Goal: Information Seeking & Learning: Check status

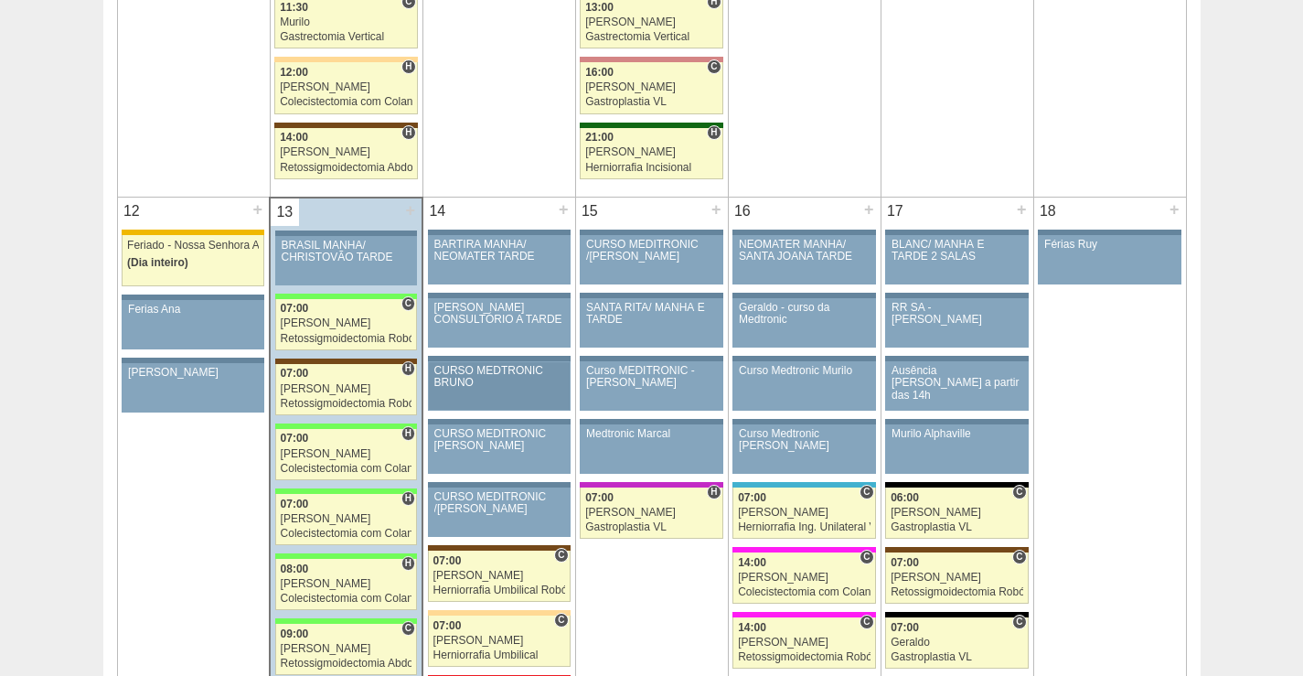
scroll to position [1829, 0]
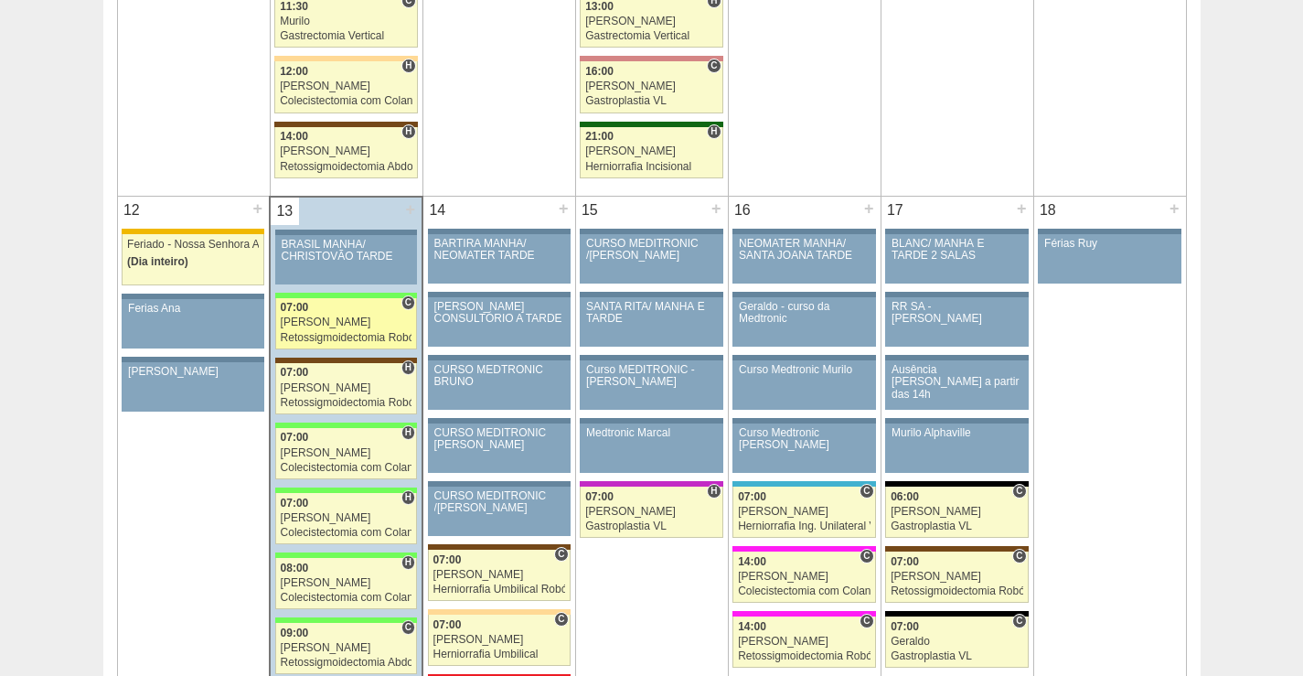
click at [356, 326] on div "[PERSON_NAME]" at bounding box center [347, 322] width 132 height 12
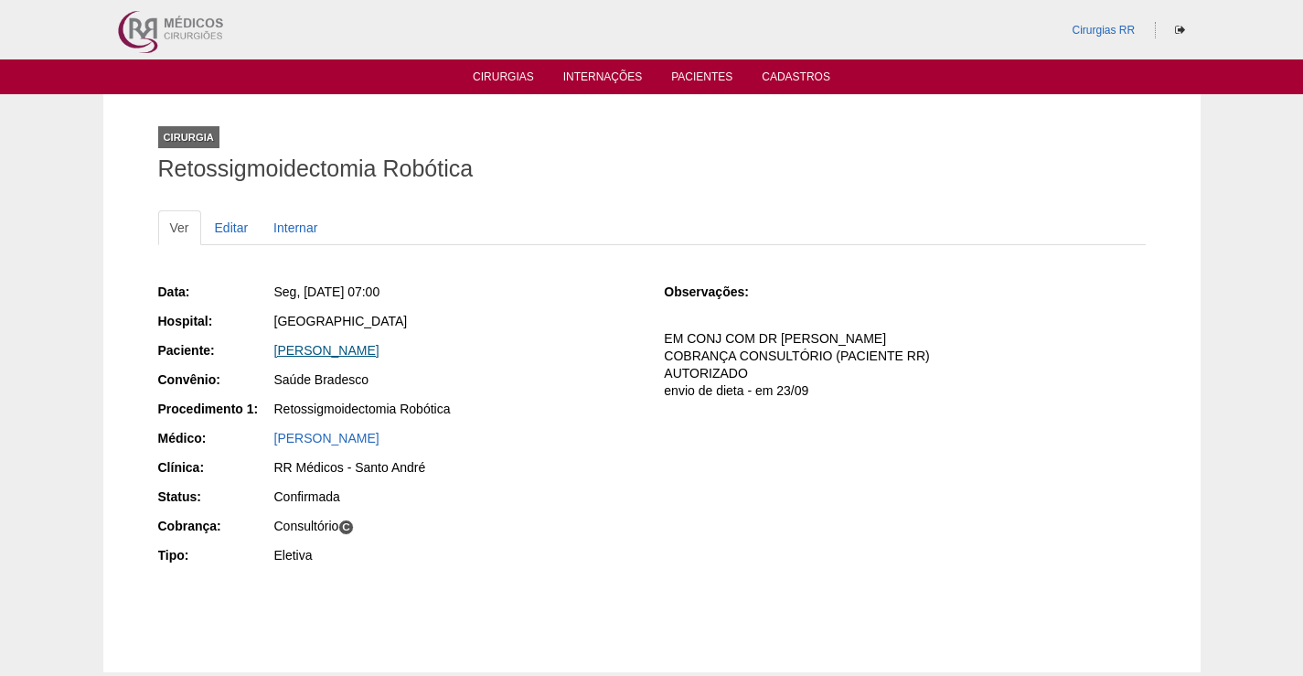
click at [365, 348] on link "[PERSON_NAME]" at bounding box center [326, 350] width 105 height 15
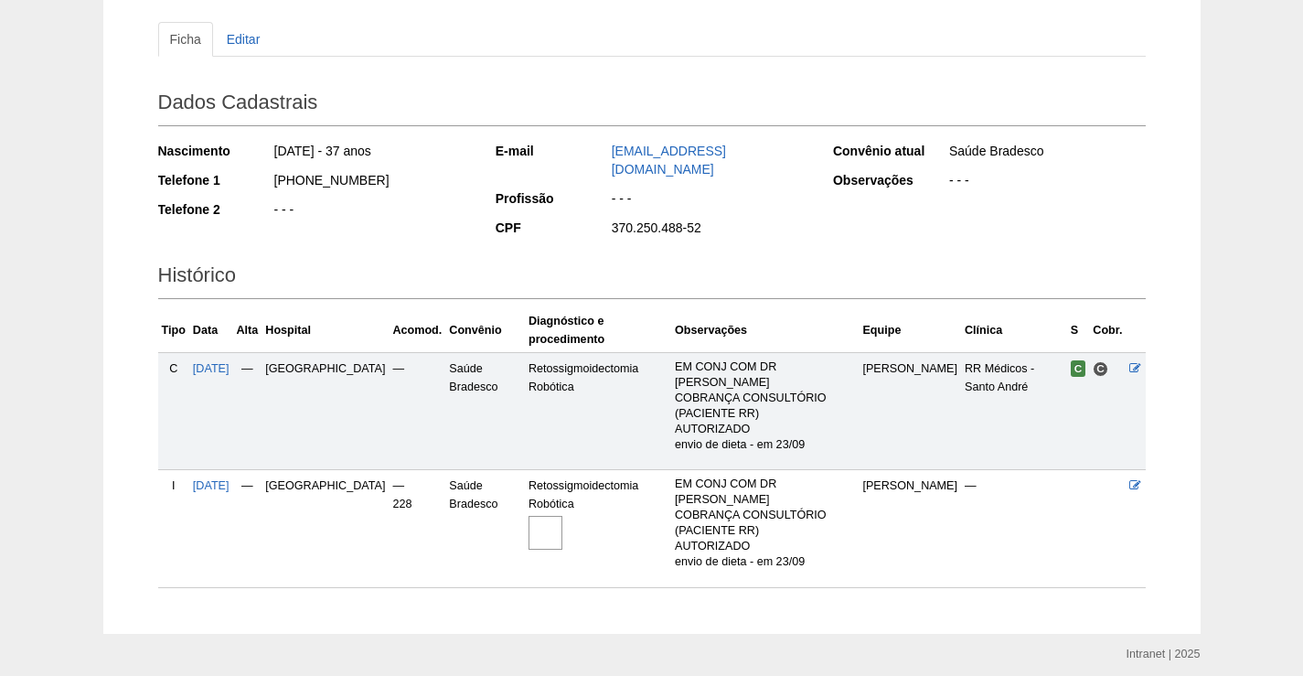
scroll to position [195, 0]
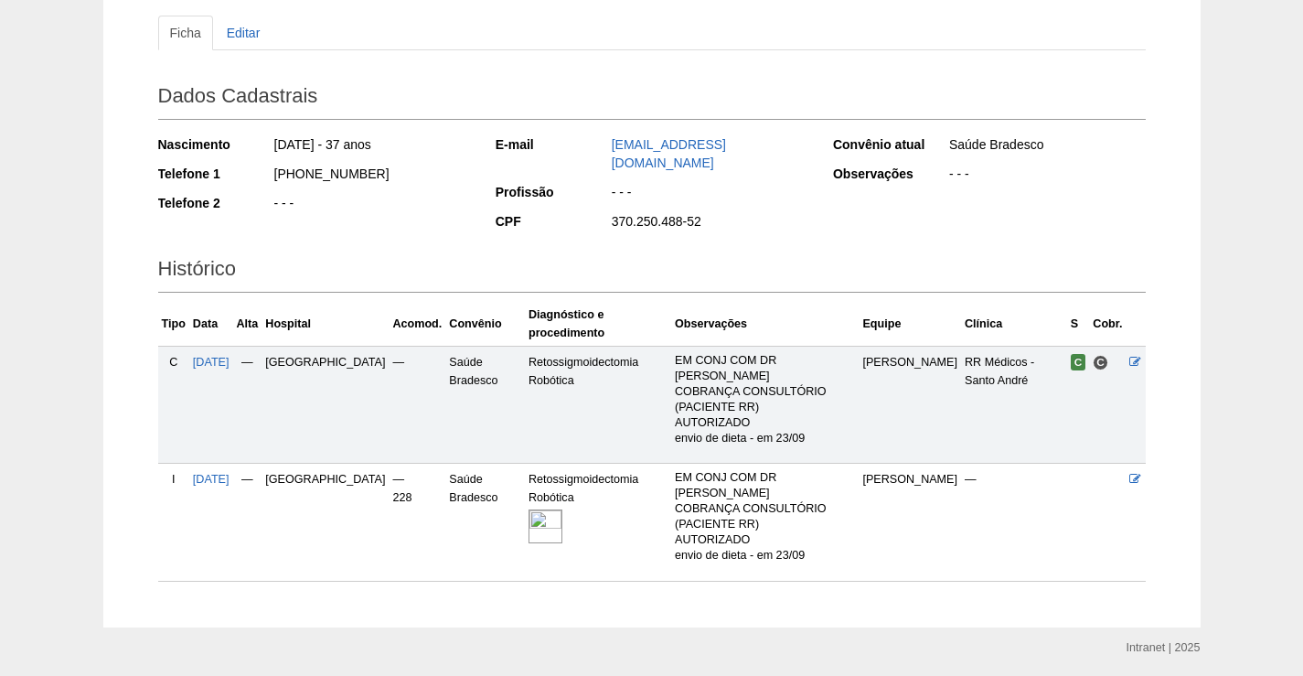
click at [529, 509] on img at bounding box center [546, 526] width 34 height 34
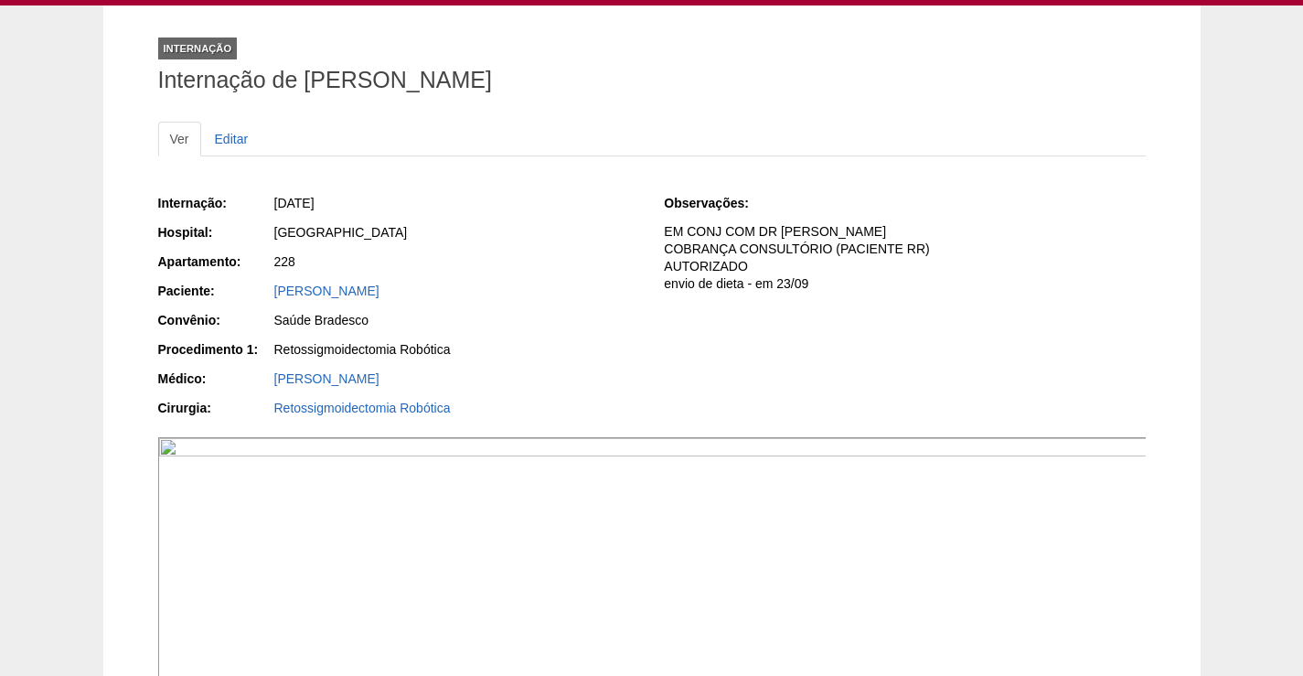
scroll to position [366, 0]
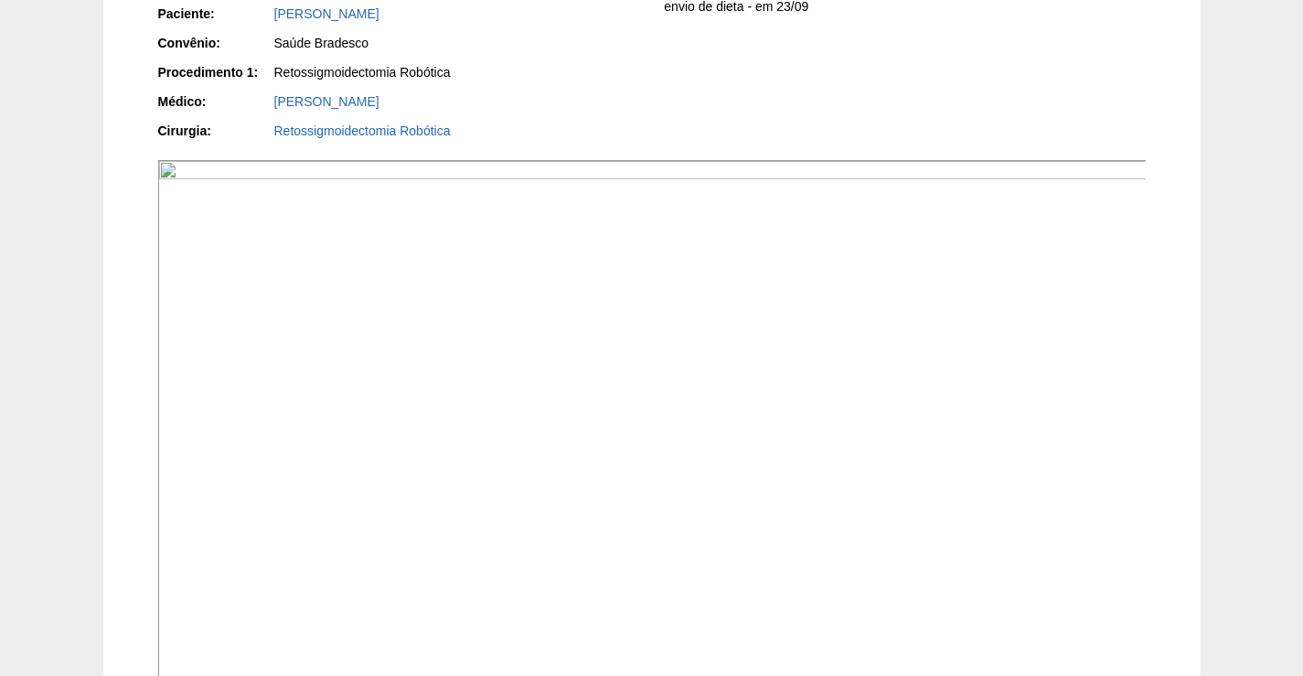
click at [638, 413] on img at bounding box center [653, 531] width 990 height 743
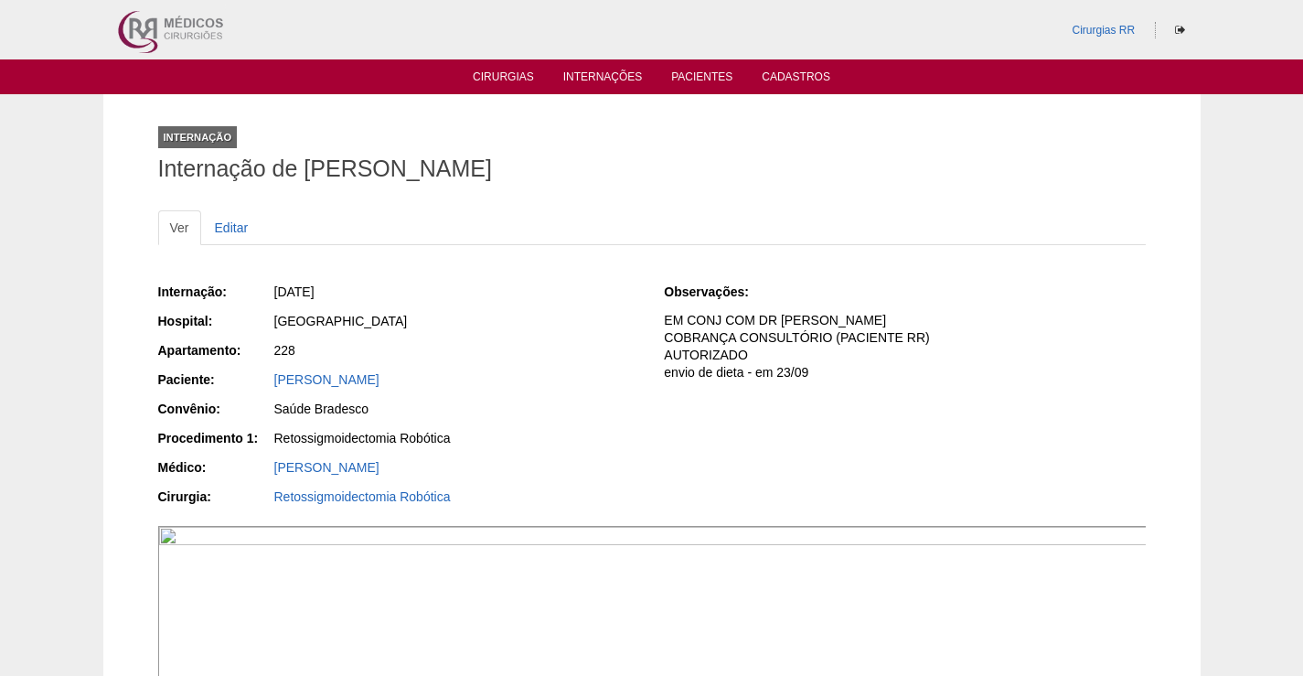
scroll to position [366, 0]
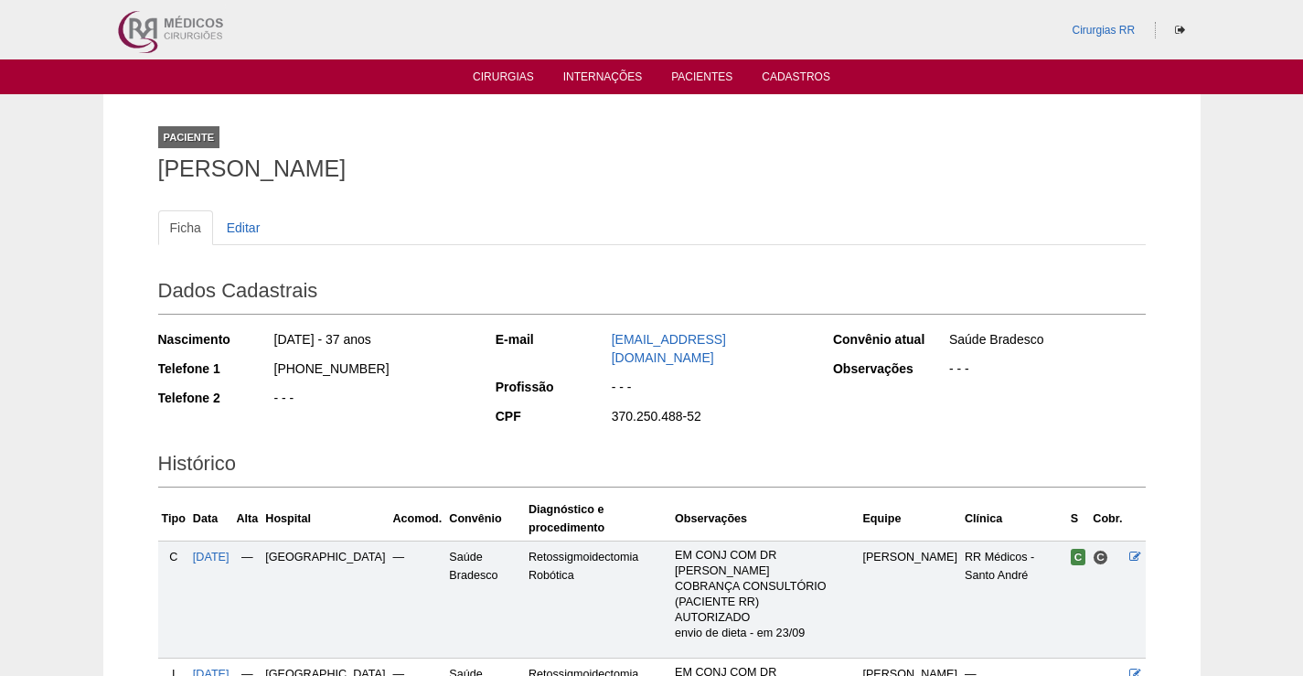
scroll to position [195, 0]
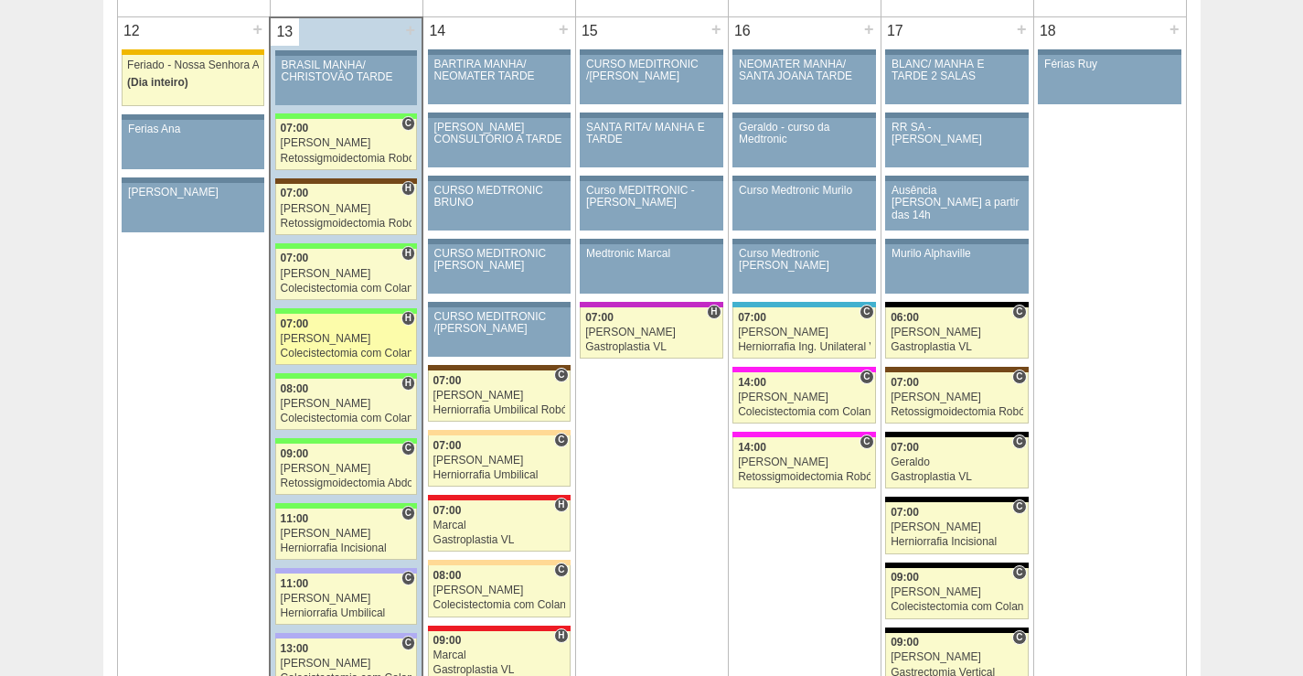
scroll to position [2012, 0]
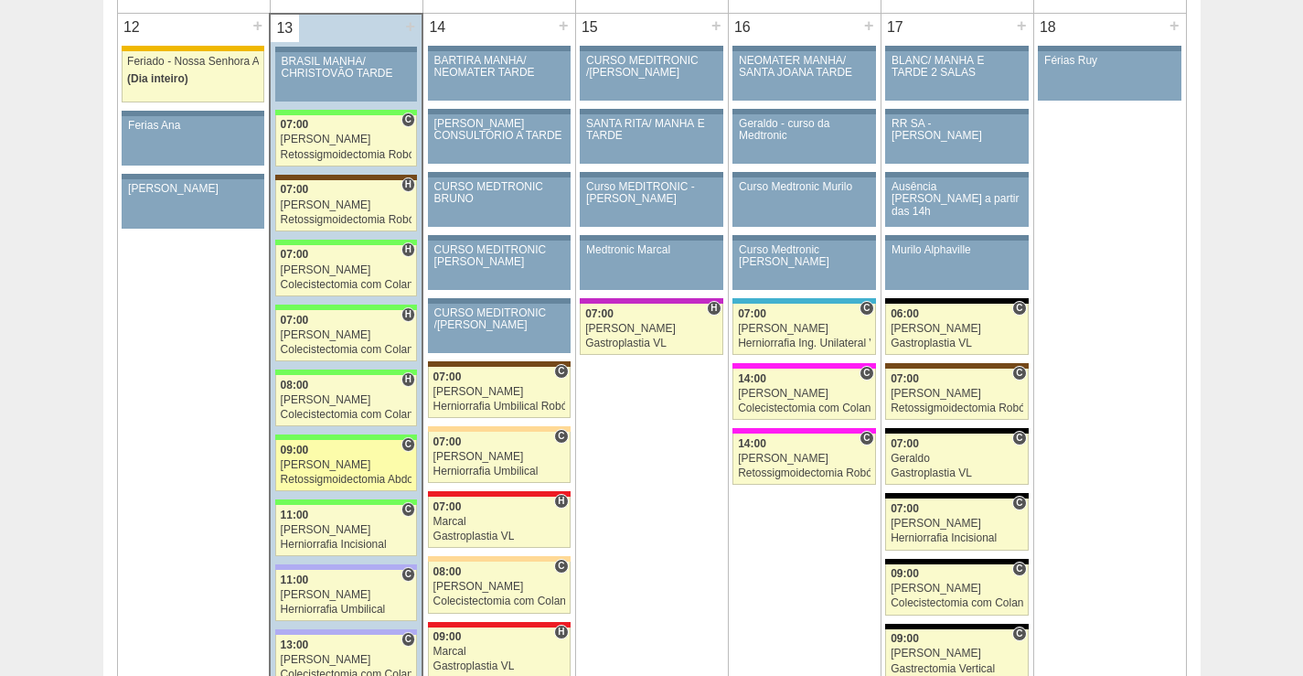
click at [361, 454] on div "09:00" at bounding box center [347, 451] width 132 height 12
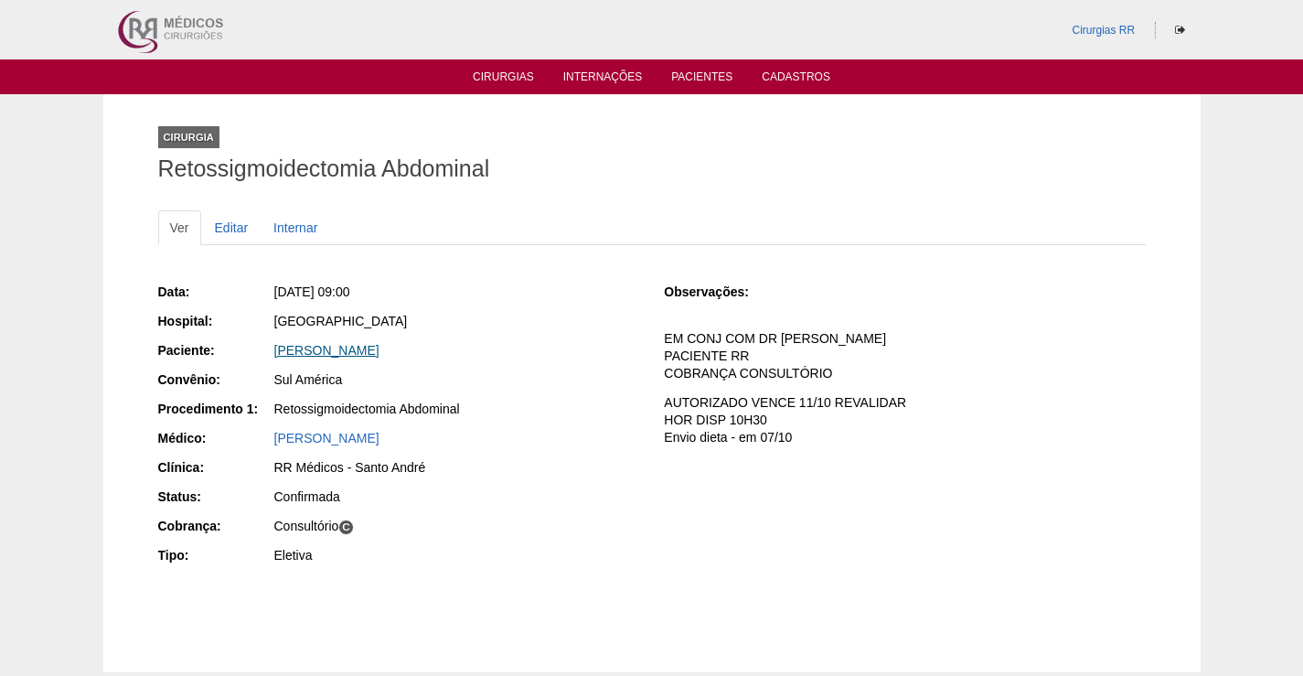
click at [364, 353] on link "[PERSON_NAME]" at bounding box center [326, 350] width 105 height 15
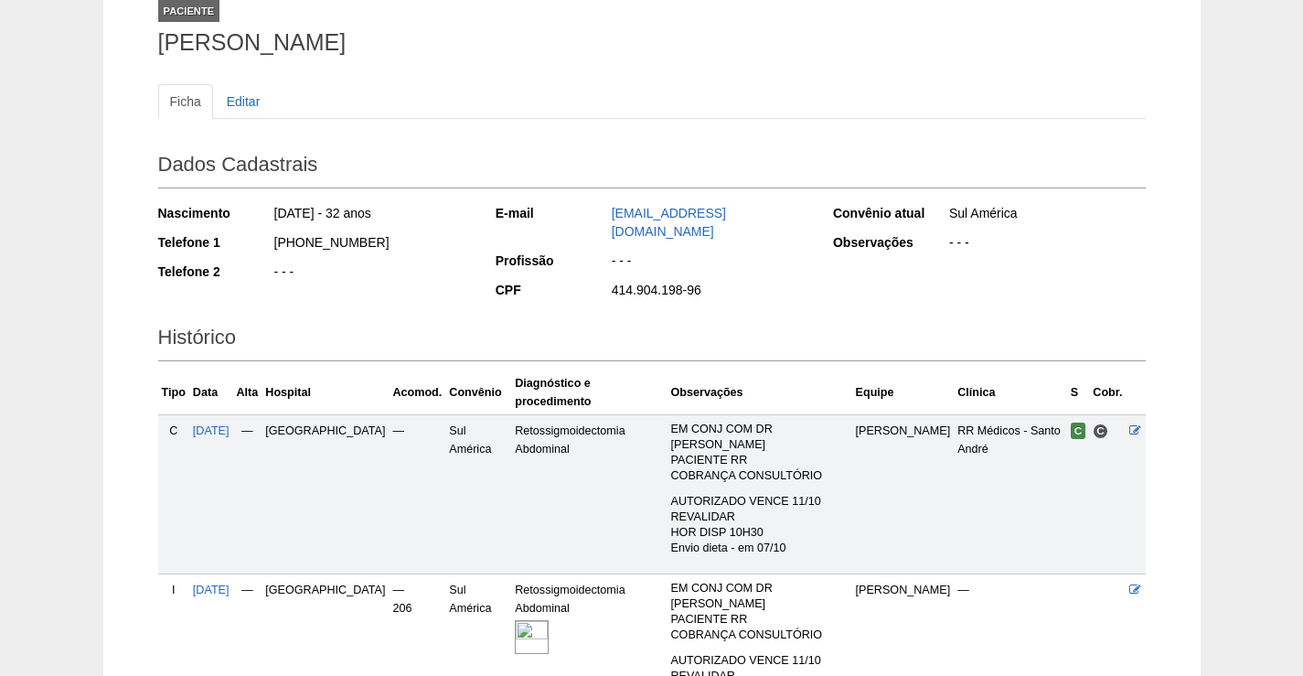
scroll to position [247, 0]
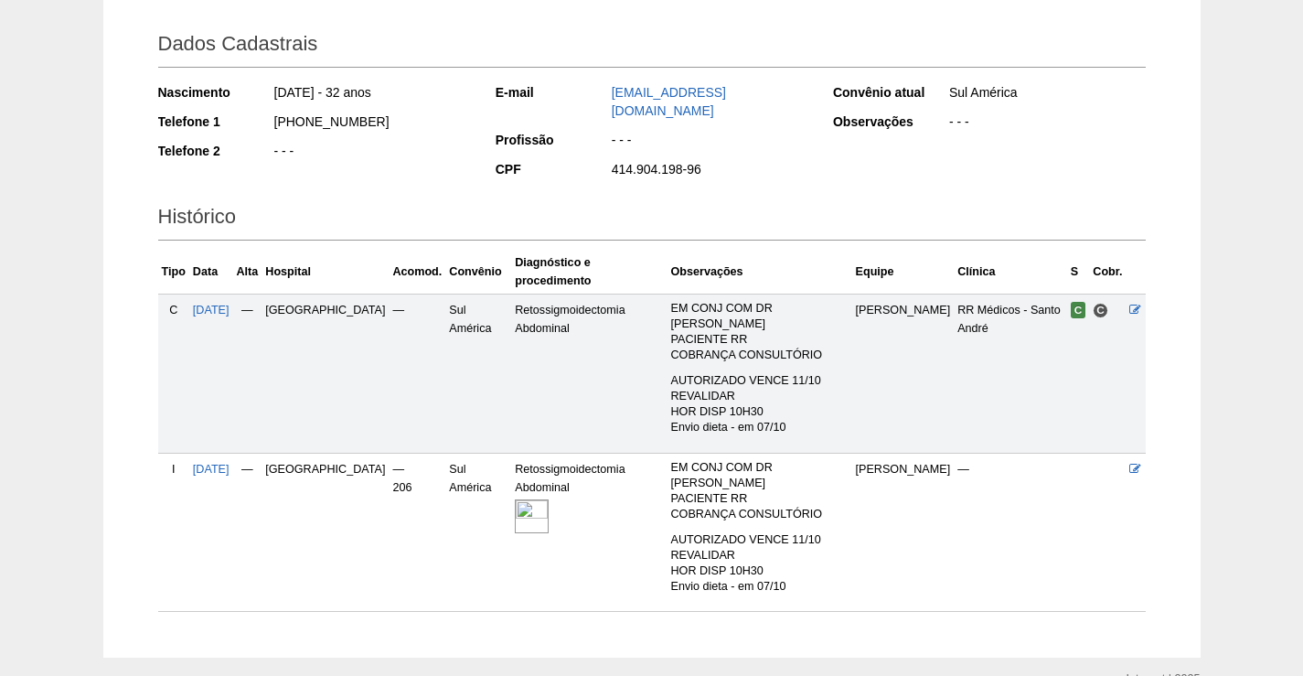
click at [515, 499] on img at bounding box center [532, 516] width 34 height 34
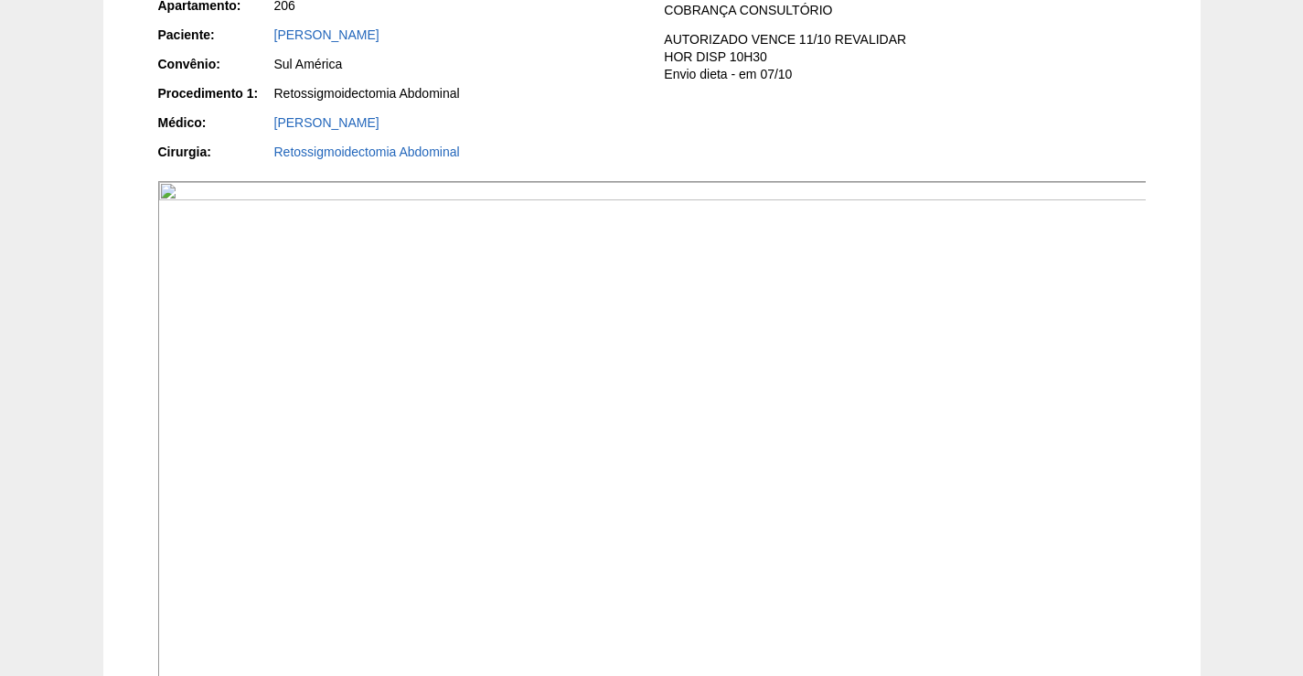
scroll to position [366, 0]
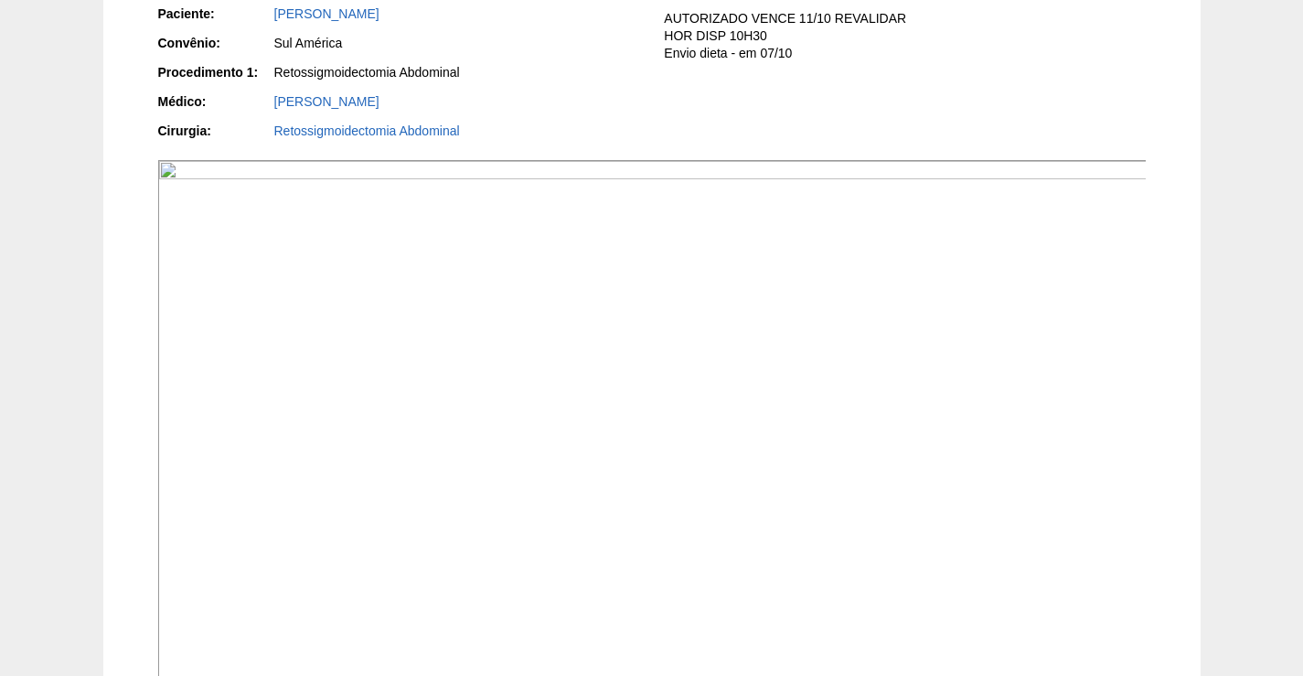
click at [609, 385] on img at bounding box center [653, 531] width 990 height 743
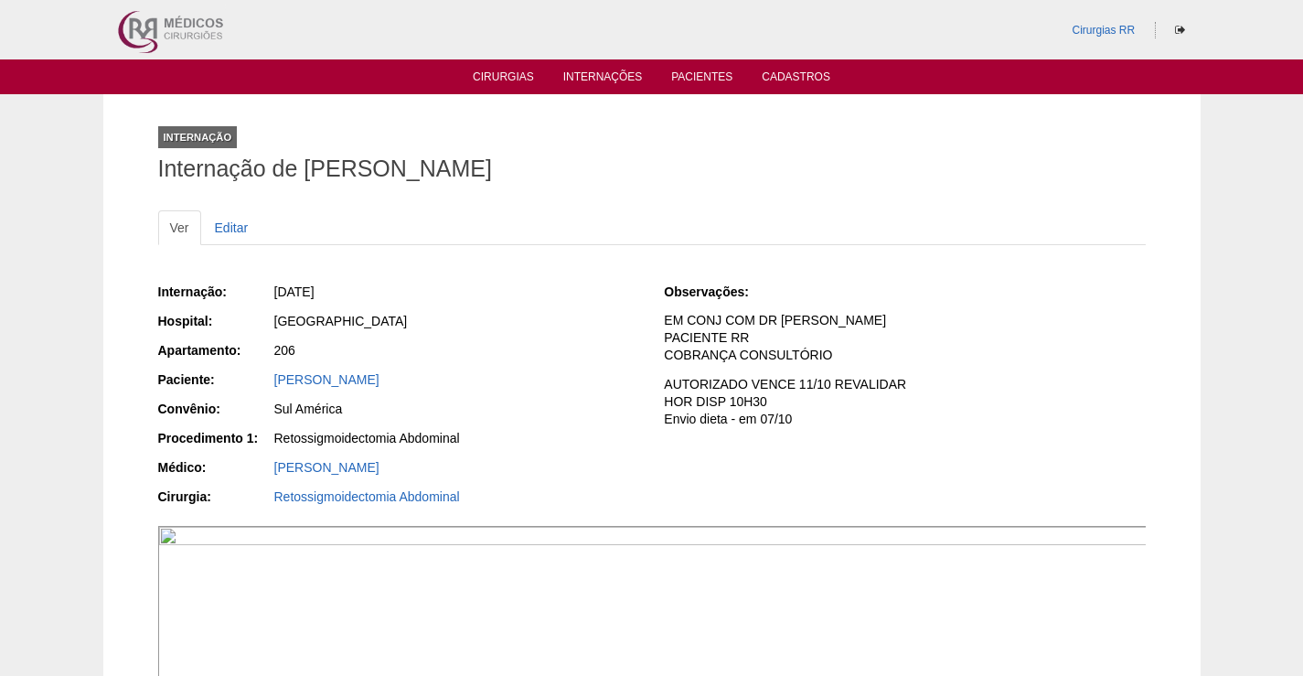
scroll to position [366, 0]
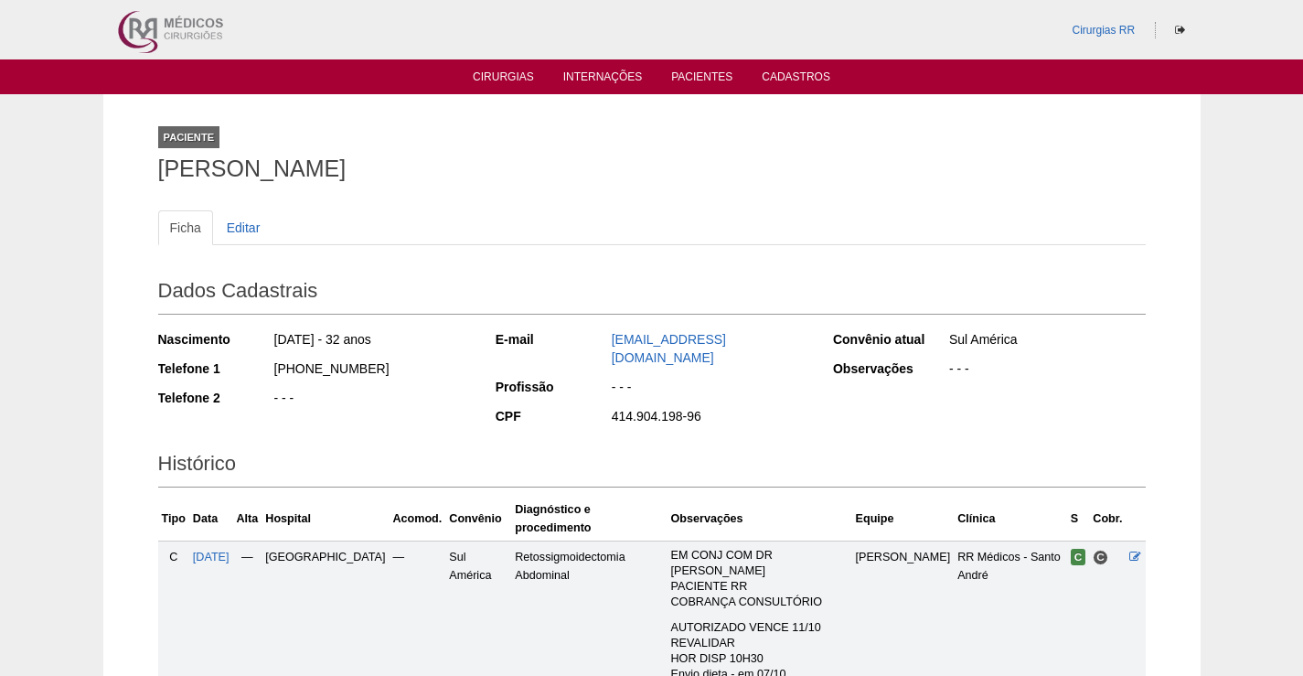
scroll to position [247, 0]
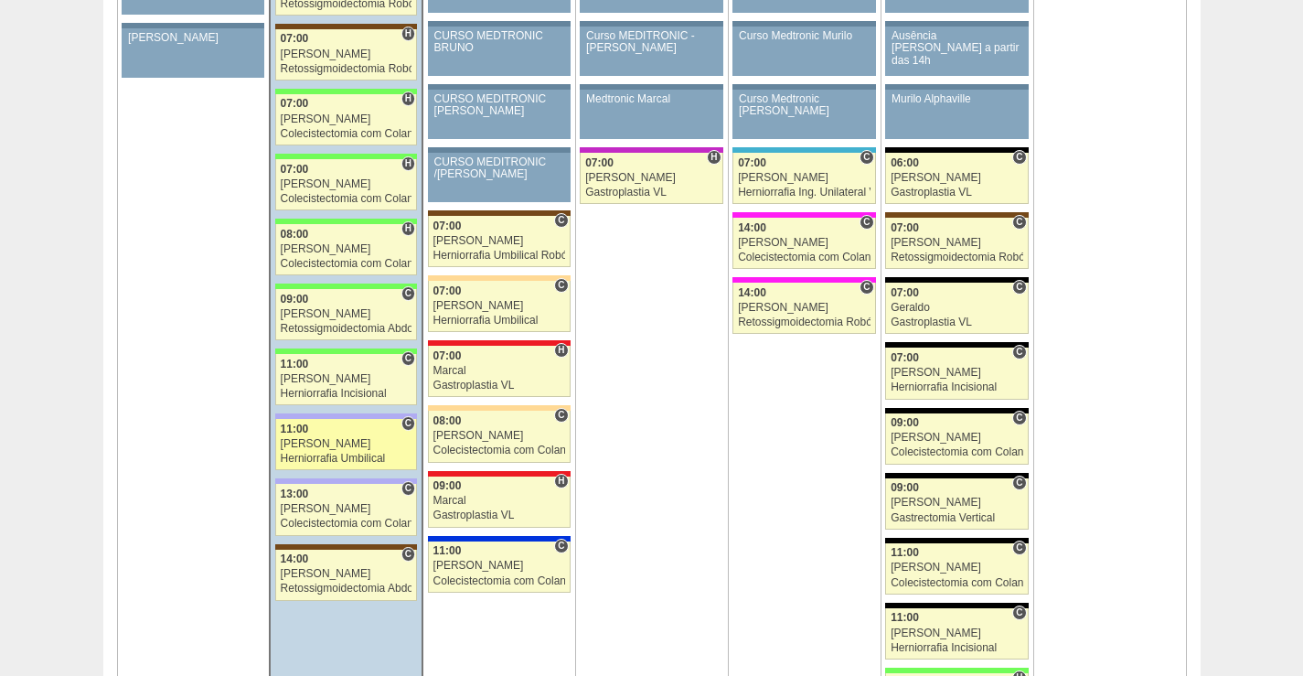
scroll to position [2195, 0]
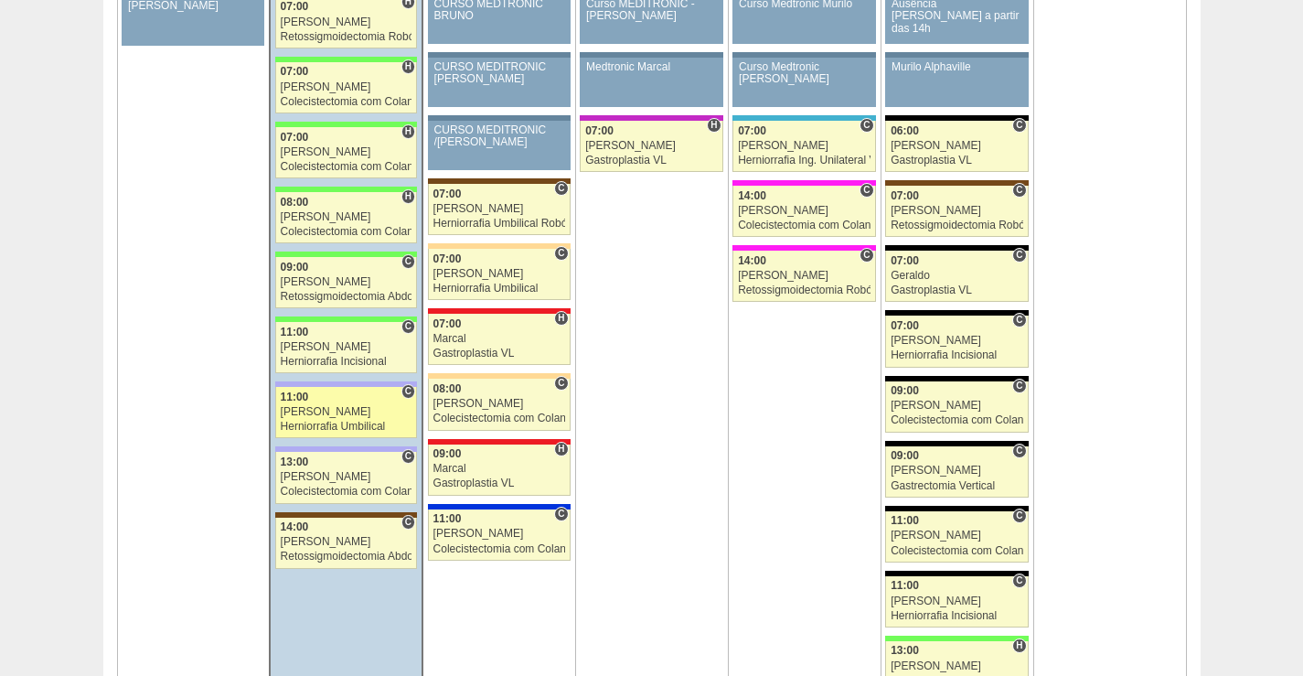
click at [357, 416] on div "[PERSON_NAME]" at bounding box center [347, 412] width 132 height 12
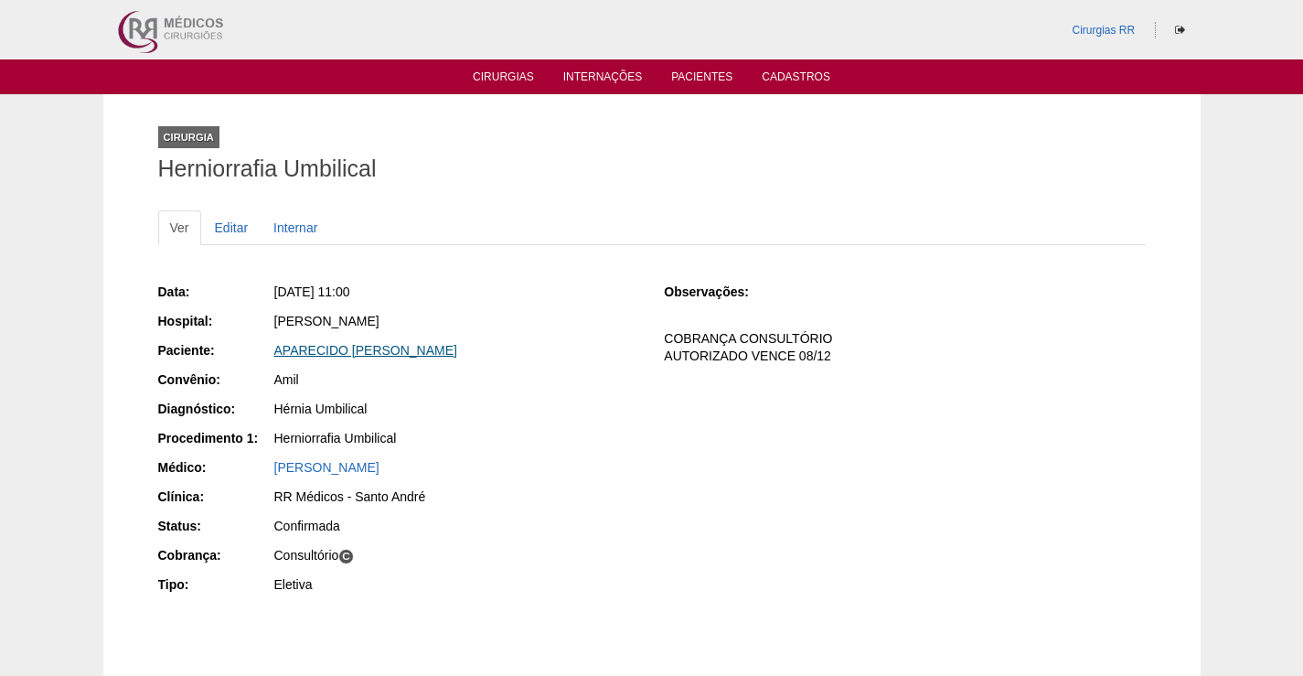
click at [379, 353] on link "APARECIDO [PERSON_NAME]" at bounding box center [365, 350] width 183 height 15
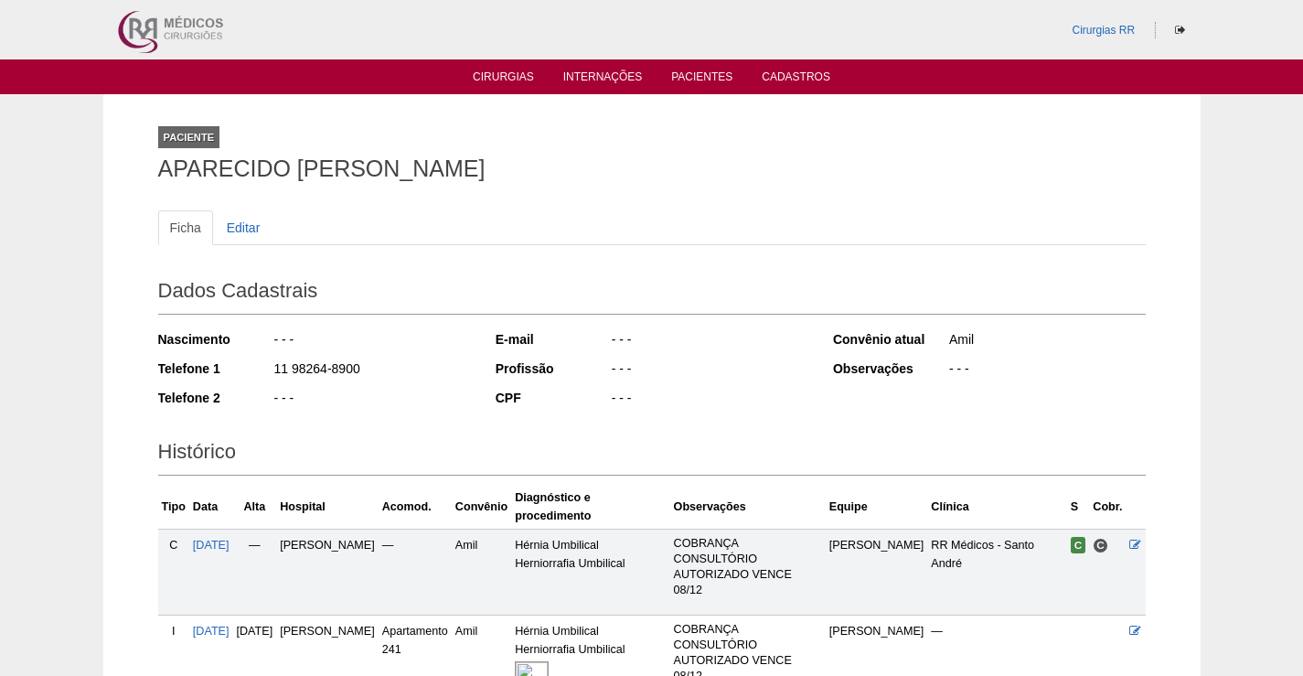
scroll to position [186, 0]
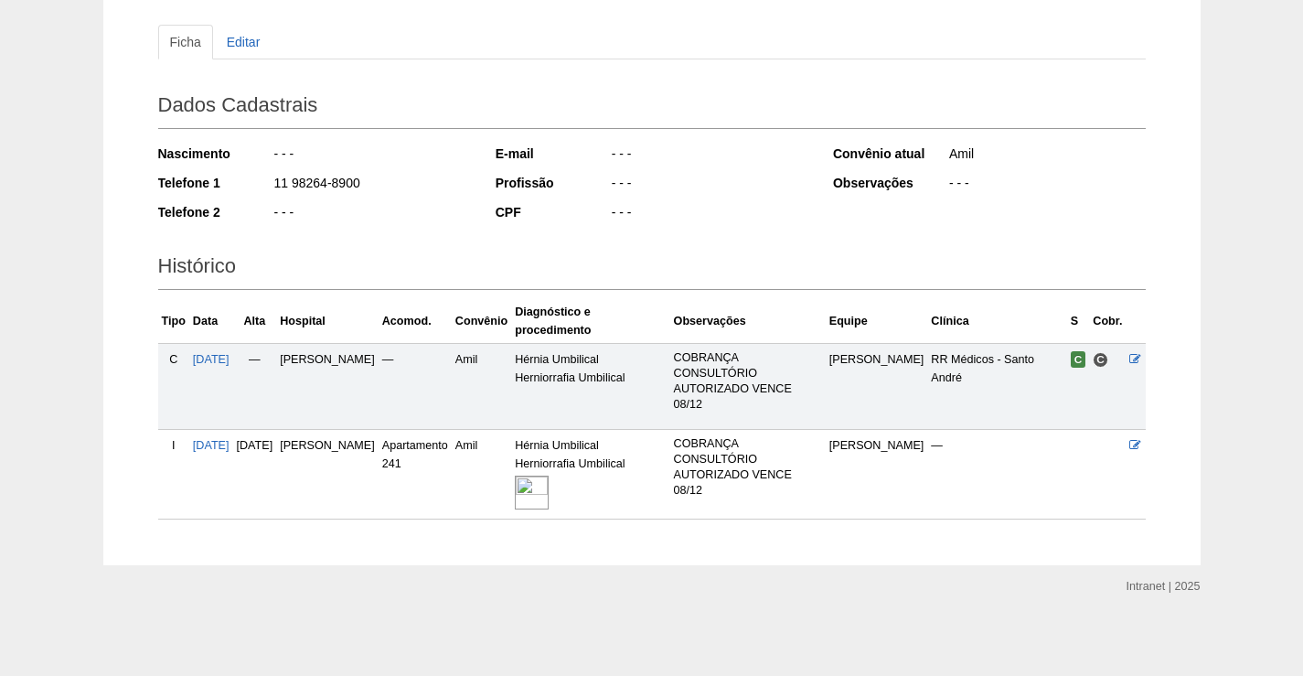
click at [549, 488] on img at bounding box center [532, 493] width 34 height 34
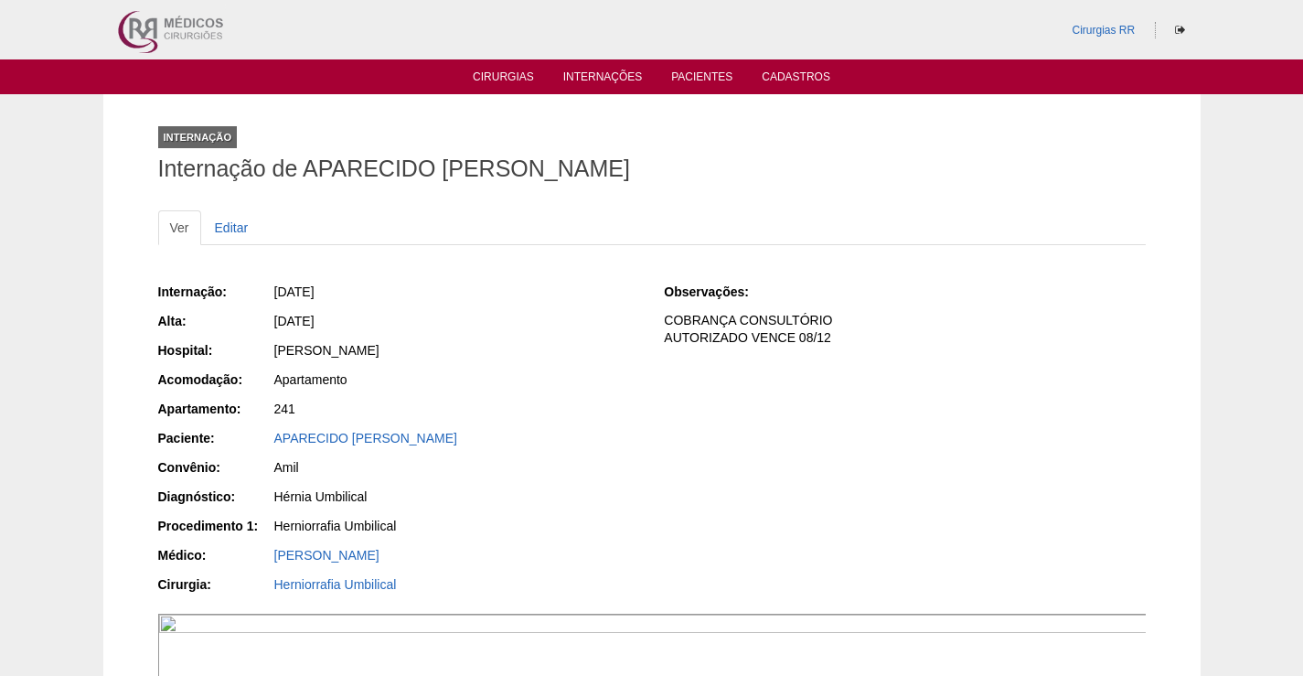
scroll to position [457, 0]
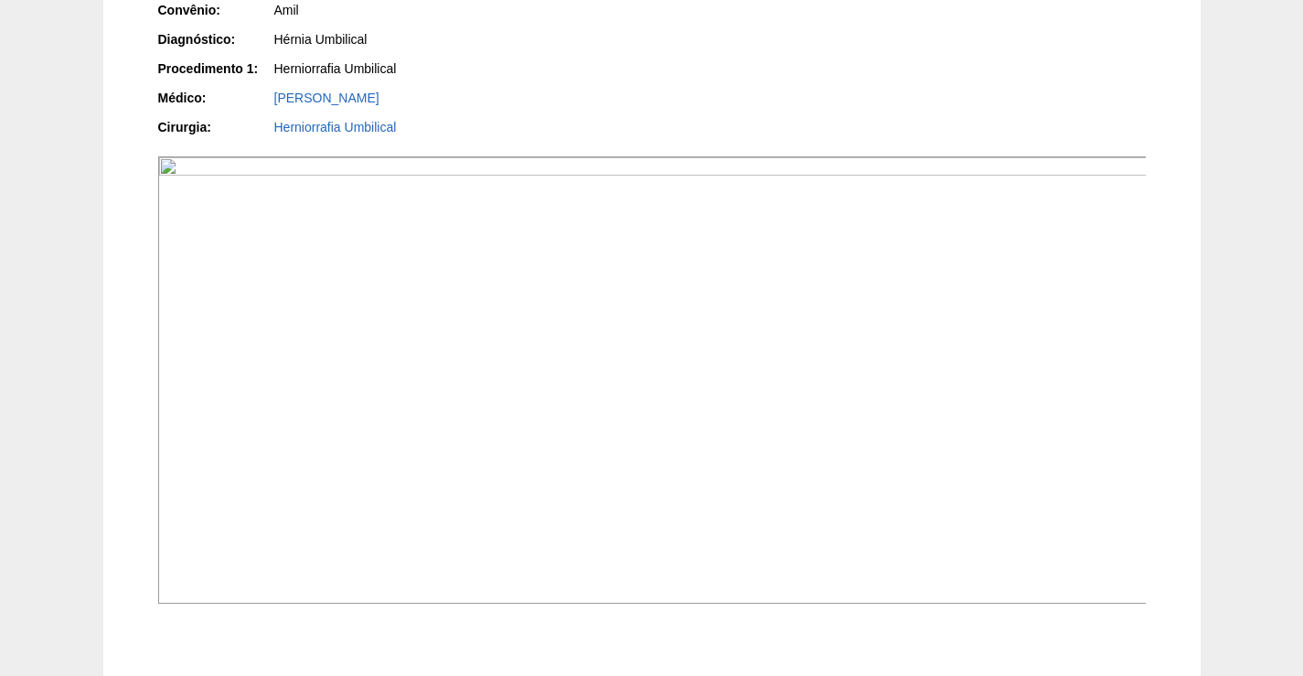
click at [895, 467] on img at bounding box center [653, 379] width 990 height 447
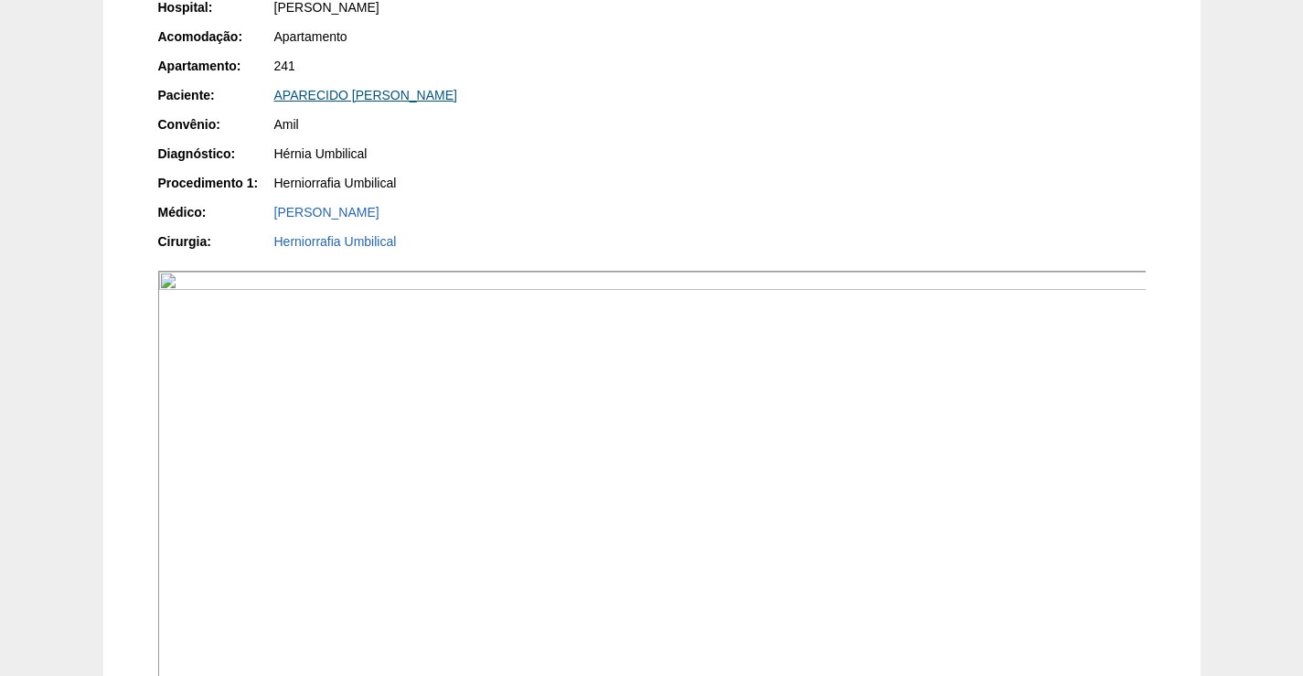
scroll to position [91, 0]
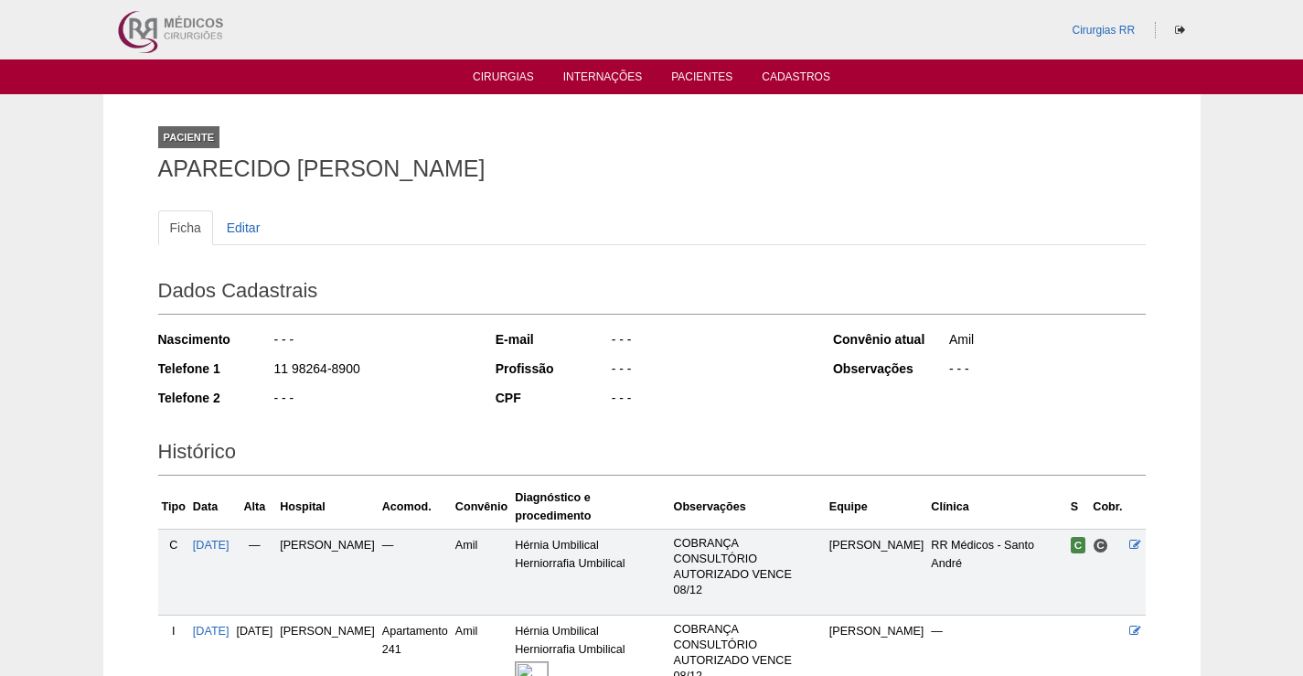
scroll to position [186, 0]
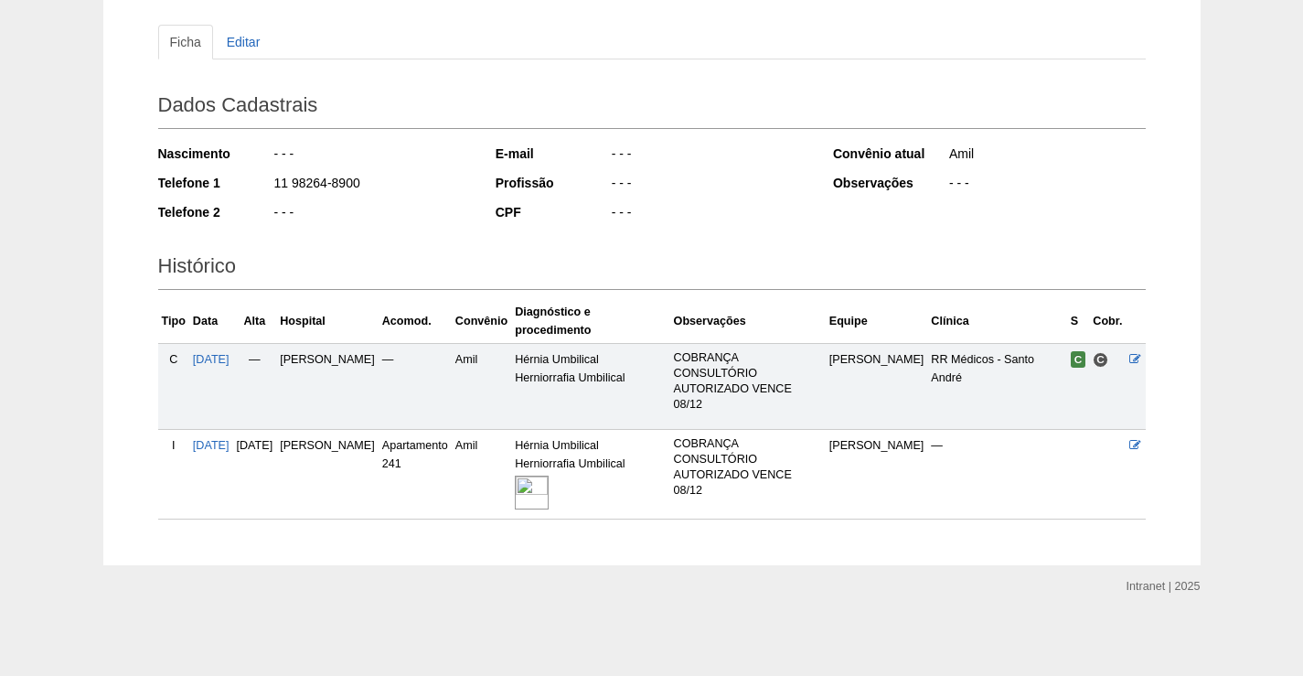
drag, startPoint x: 736, startPoint y: 183, endPoint x: 863, endPoint y: 17, distance: 208.2
click at [739, 177] on div "Ficha Editar Dados Cadastrais Nascimento - - - Telefone 1 11 98264-8900 Telefon…" at bounding box center [652, 262] width 988 height 513
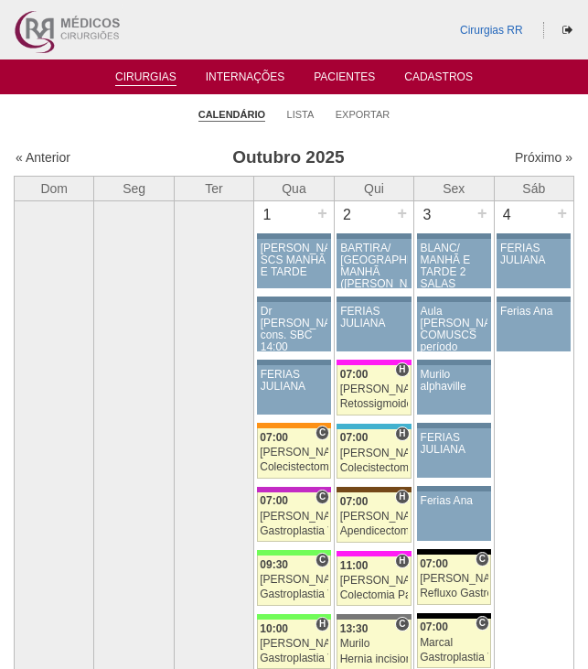
scroll to position [2281, 0]
